Goal: Navigation & Orientation: Find specific page/section

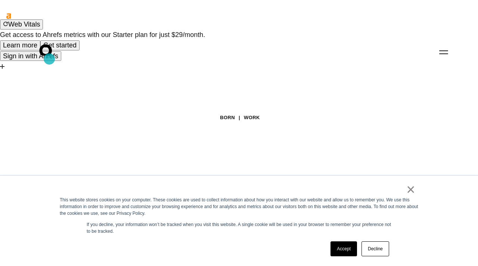
click at [49, 59] on icon ".st0{display:none;} .st1{display:inline;} .st2{font-family:'HelveticaNeue-Mediu…" at bounding box center [51, 51] width 48 height 19
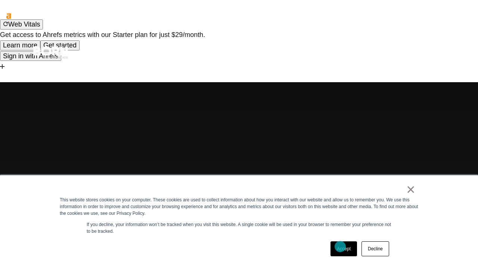
click at [340, 247] on link "Accept" at bounding box center [344, 248] width 27 height 15
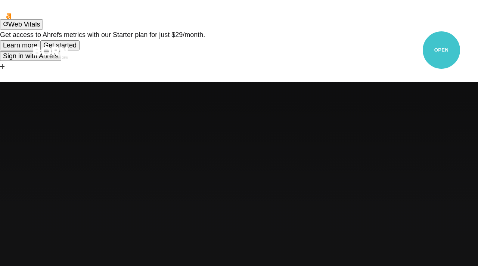
click at [442, 50] on button "Primary Menu" at bounding box center [444, 52] width 18 height 16
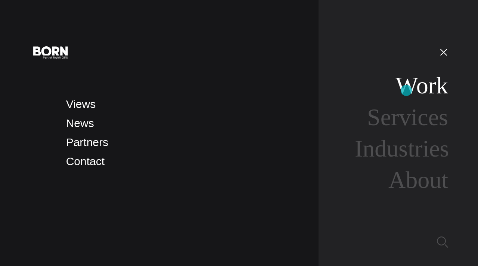
click at [407, 89] on link "Work" at bounding box center [422, 85] width 53 height 27
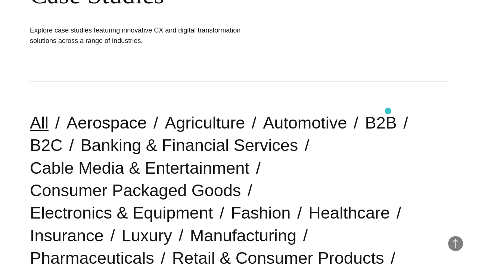
scroll to position [198, 0]
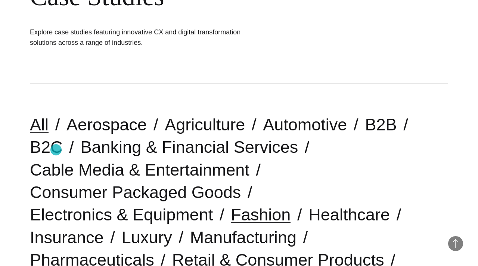
click at [231, 205] on link "Fashion" at bounding box center [261, 214] width 60 height 19
